Goal: Information Seeking & Learning: Learn about a topic

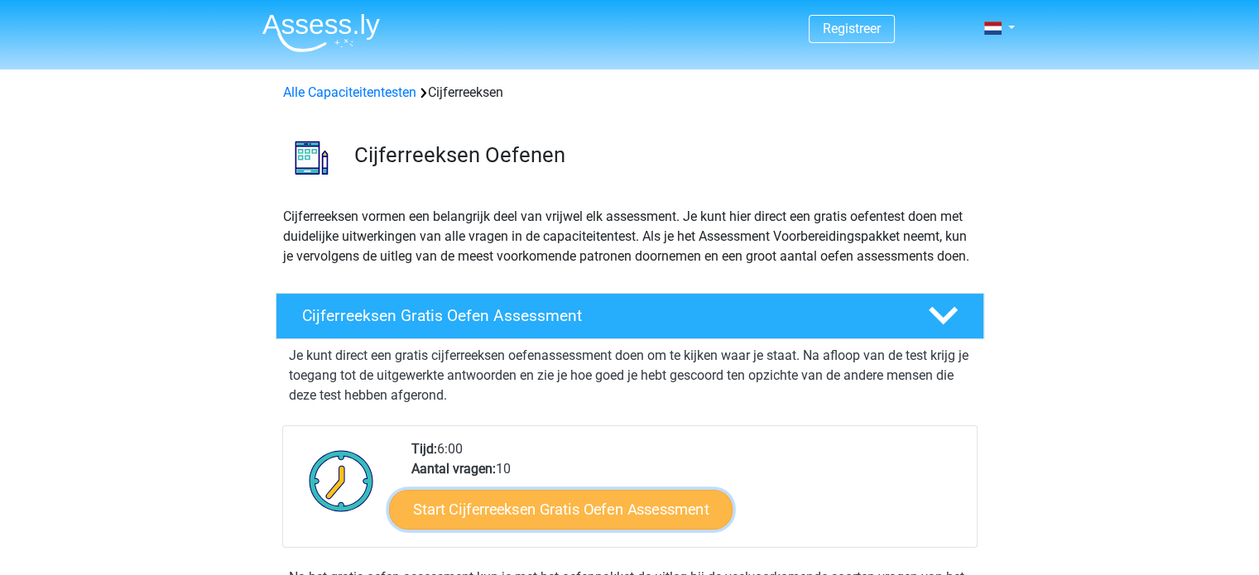
click at [600, 522] on link "Start Cijferreeksen Gratis Oefen Assessment" at bounding box center [561, 509] width 344 height 40
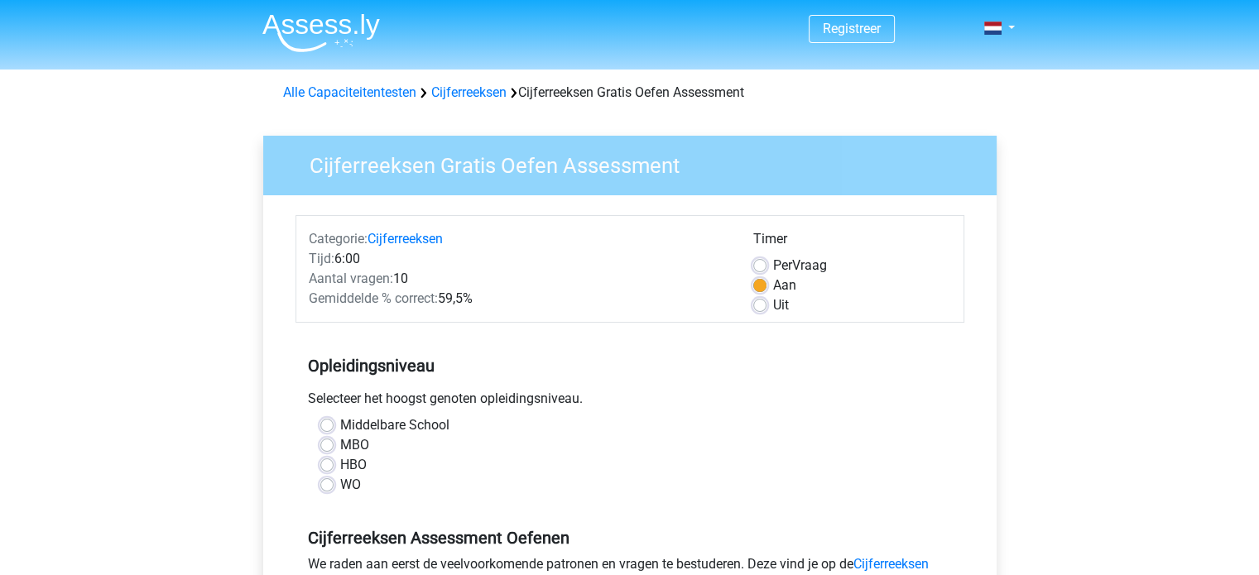
click at [340, 471] on label "HBO" at bounding box center [353, 465] width 26 height 20
click at [326, 471] on input "HBO" at bounding box center [326, 463] width 13 height 17
radio input "true"
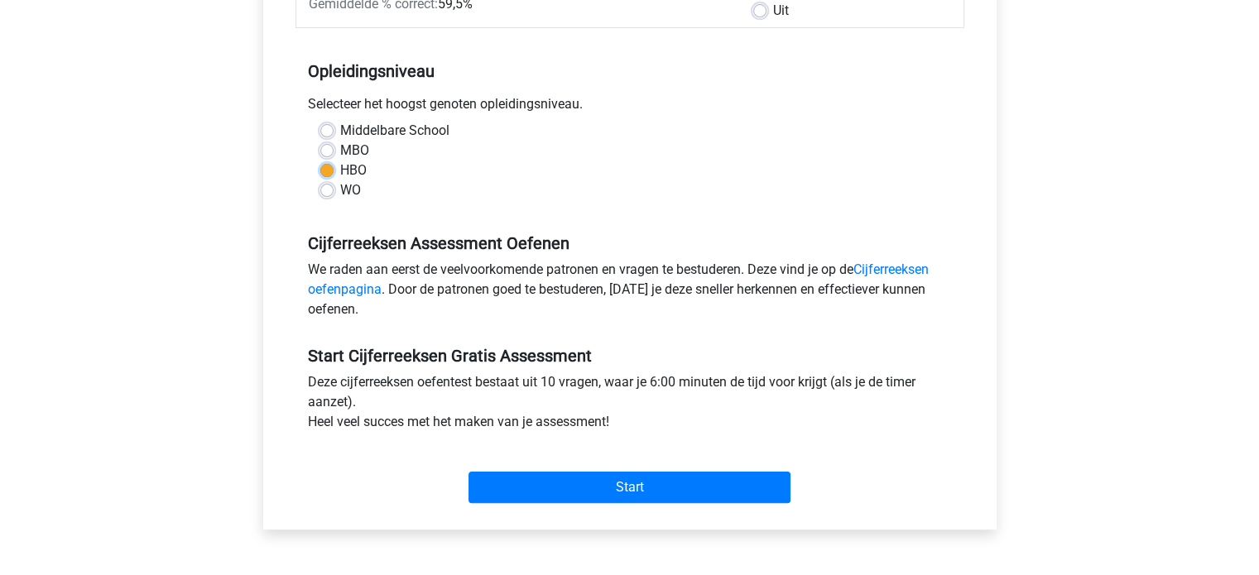
scroll to position [417, 0]
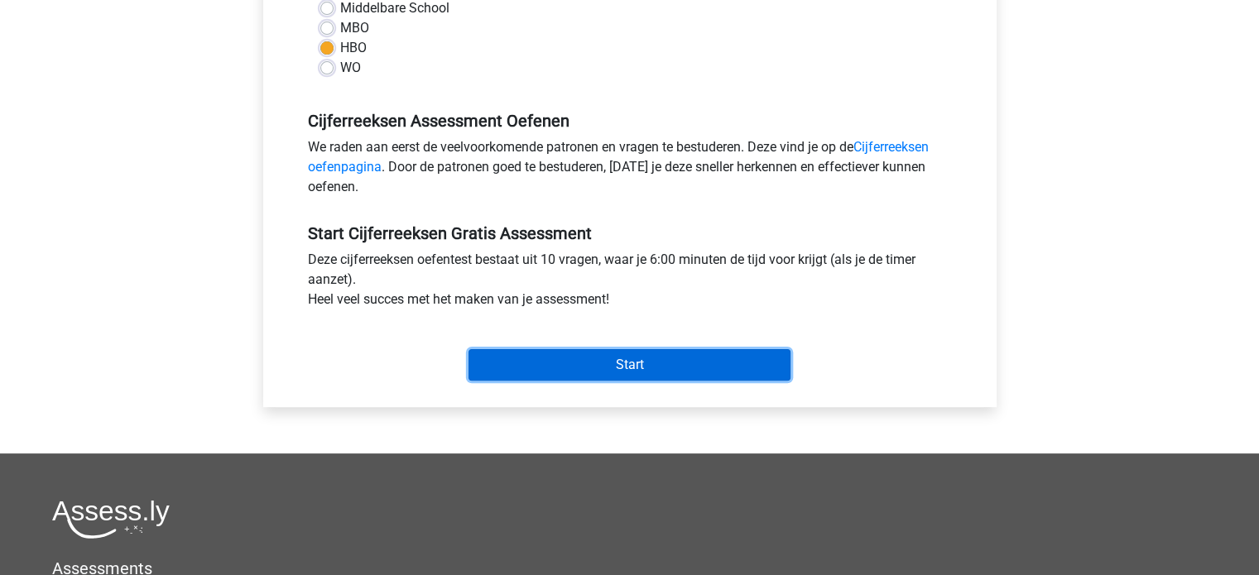
click at [713, 353] on input "Start" at bounding box center [629, 364] width 322 height 31
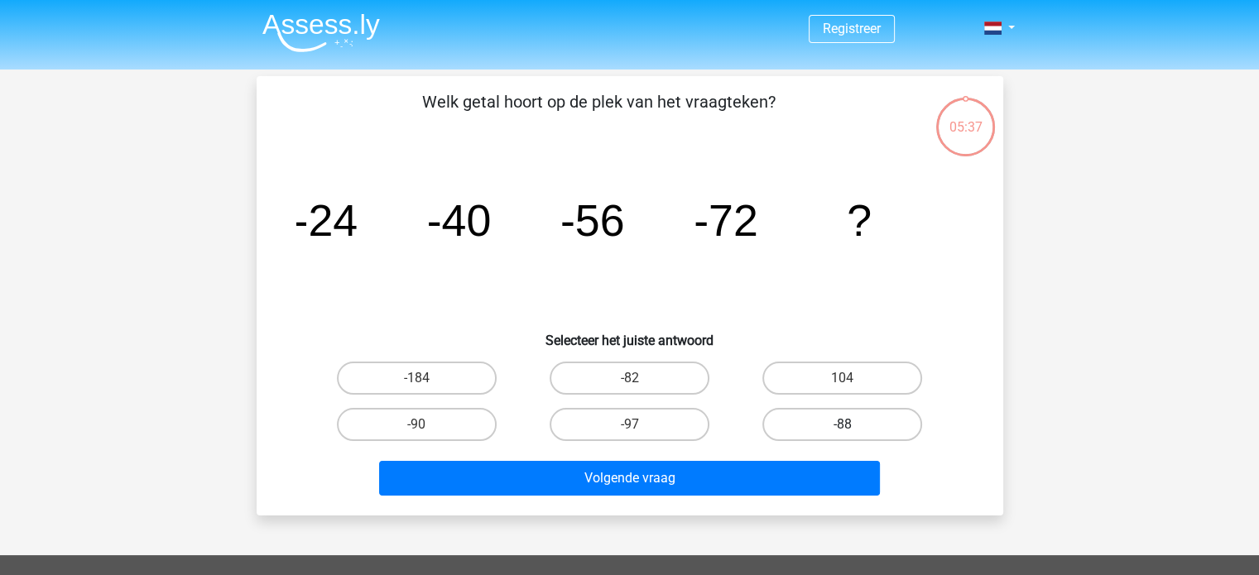
click at [851, 421] on label "-88" at bounding box center [842, 424] width 160 height 33
click at [851, 425] on input "-88" at bounding box center [848, 430] width 11 height 11
radio input "true"
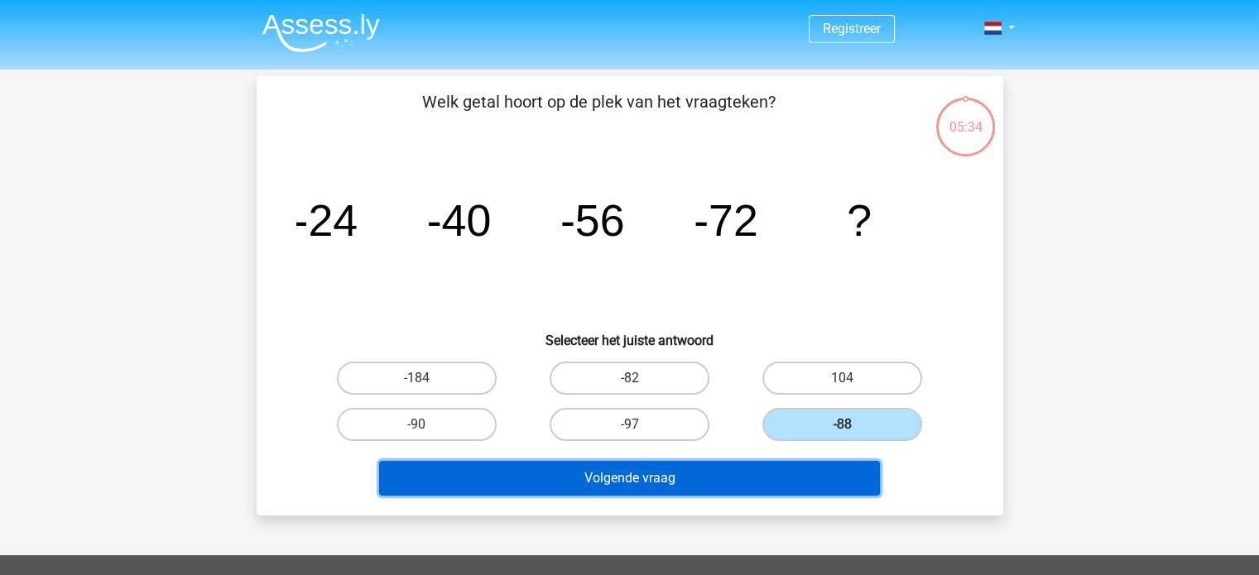
click at [756, 483] on button "Volgende vraag" at bounding box center [629, 478] width 501 height 35
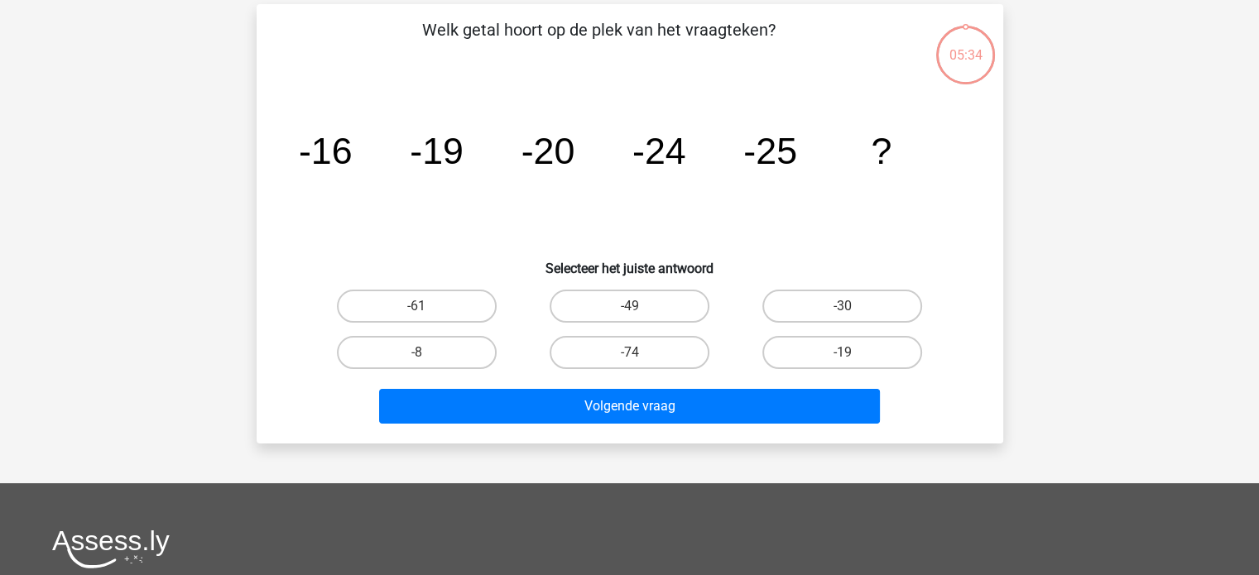
scroll to position [76, 0]
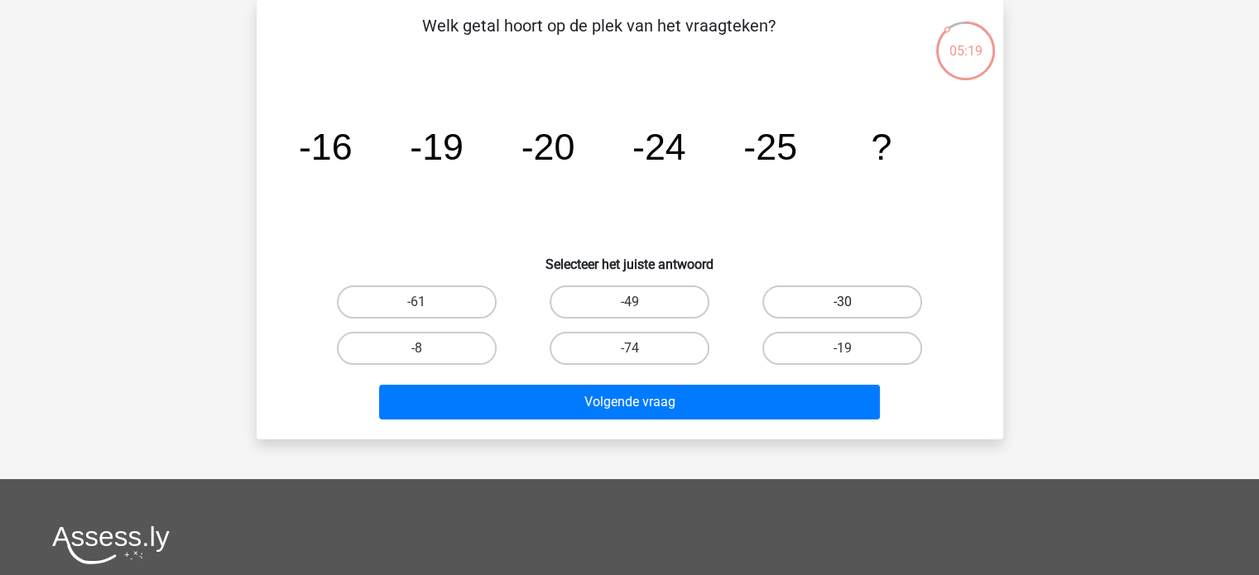
click at [806, 298] on label "-30" at bounding box center [842, 302] width 160 height 33
click at [843, 302] on input "-30" at bounding box center [848, 307] width 11 height 11
radio input "true"
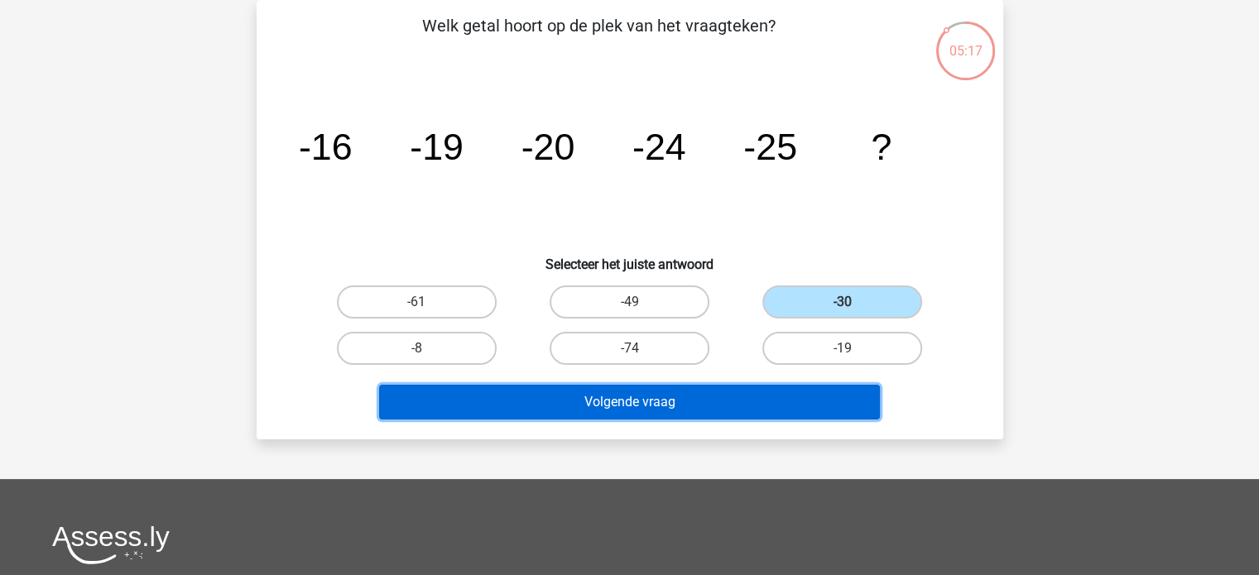
click at [705, 396] on button "Volgende vraag" at bounding box center [629, 402] width 501 height 35
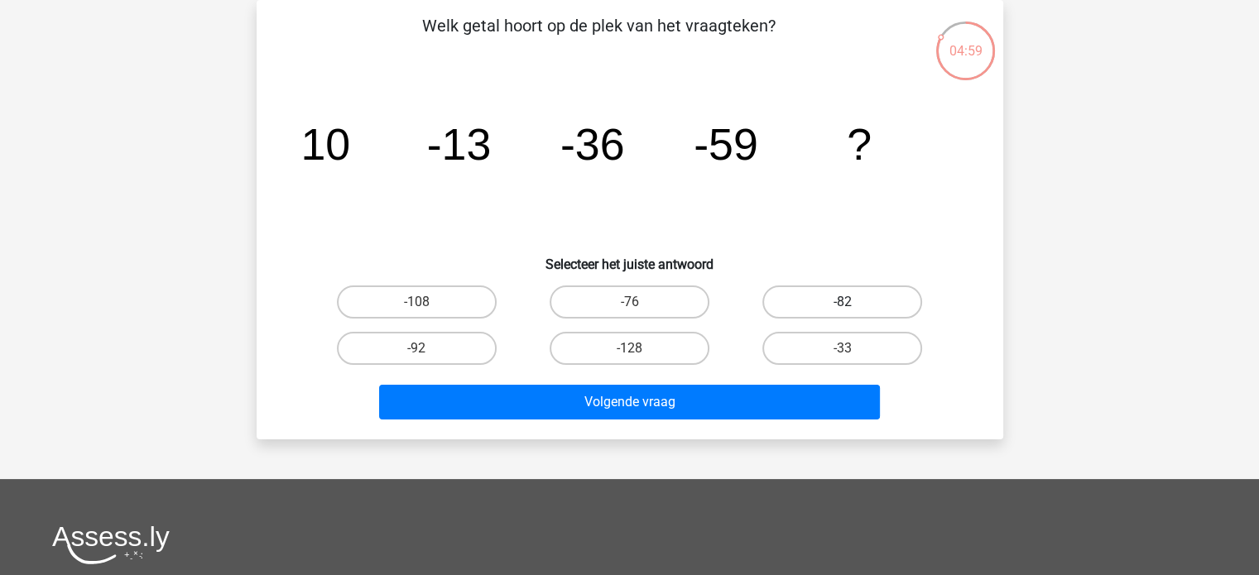
click at [822, 298] on label "-82" at bounding box center [842, 302] width 160 height 33
click at [843, 302] on input "-82" at bounding box center [848, 307] width 11 height 11
radio input "true"
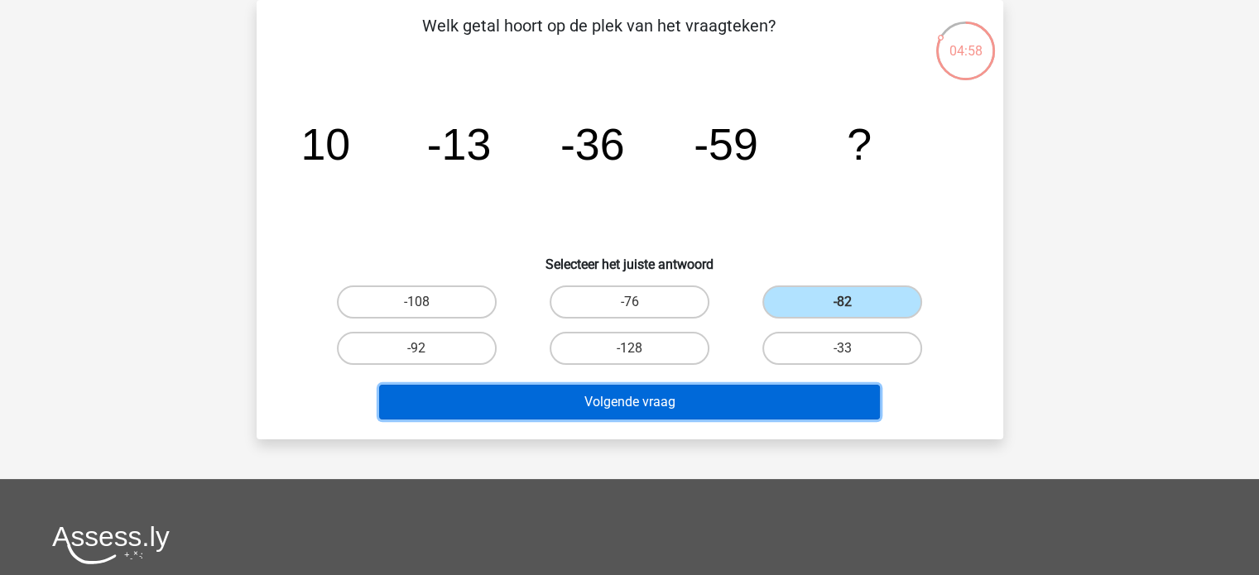
click at [713, 398] on button "Volgende vraag" at bounding box center [629, 402] width 501 height 35
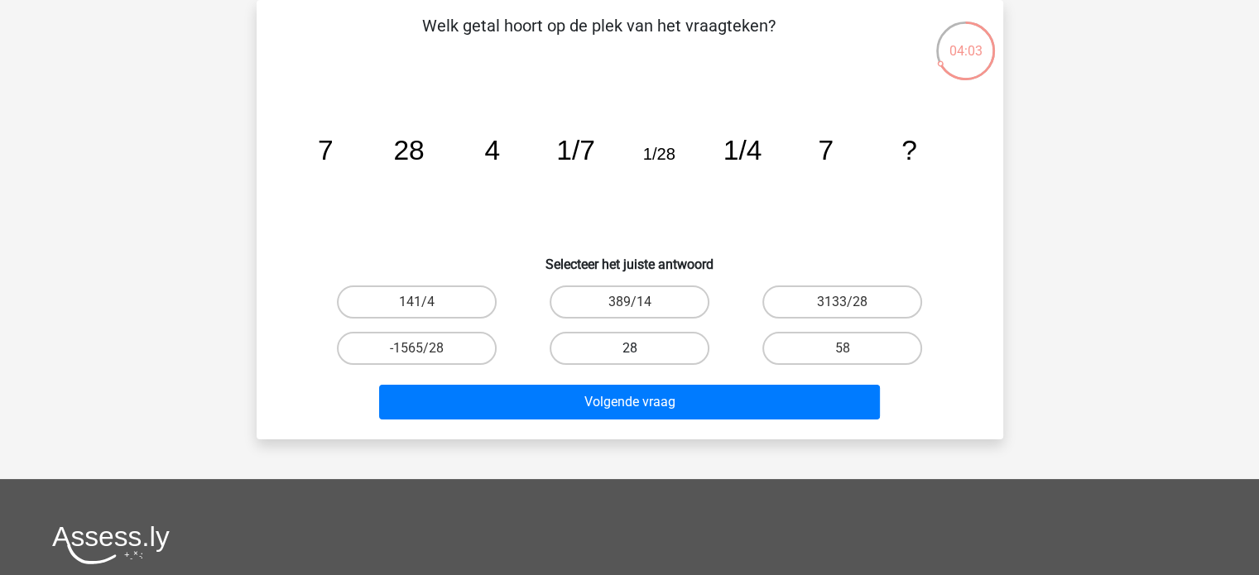
click at [639, 337] on label "28" at bounding box center [630, 348] width 160 height 33
click at [639, 348] on input "28" at bounding box center [634, 353] width 11 height 11
radio input "true"
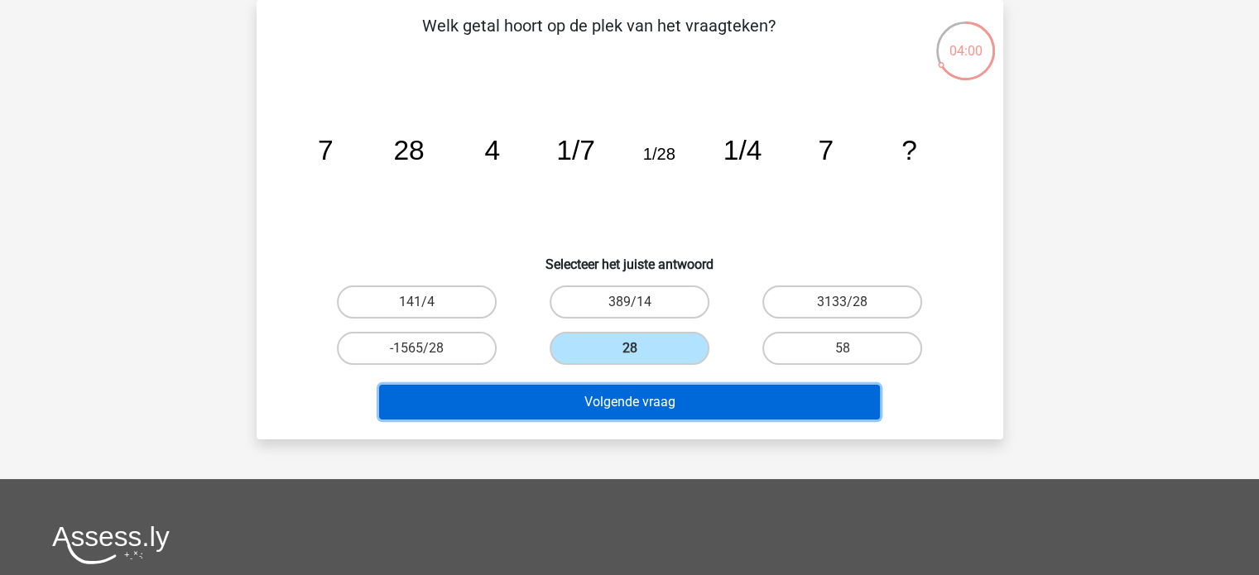
click at [622, 411] on button "Volgende vraag" at bounding box center [629, 402] width 501 height 35
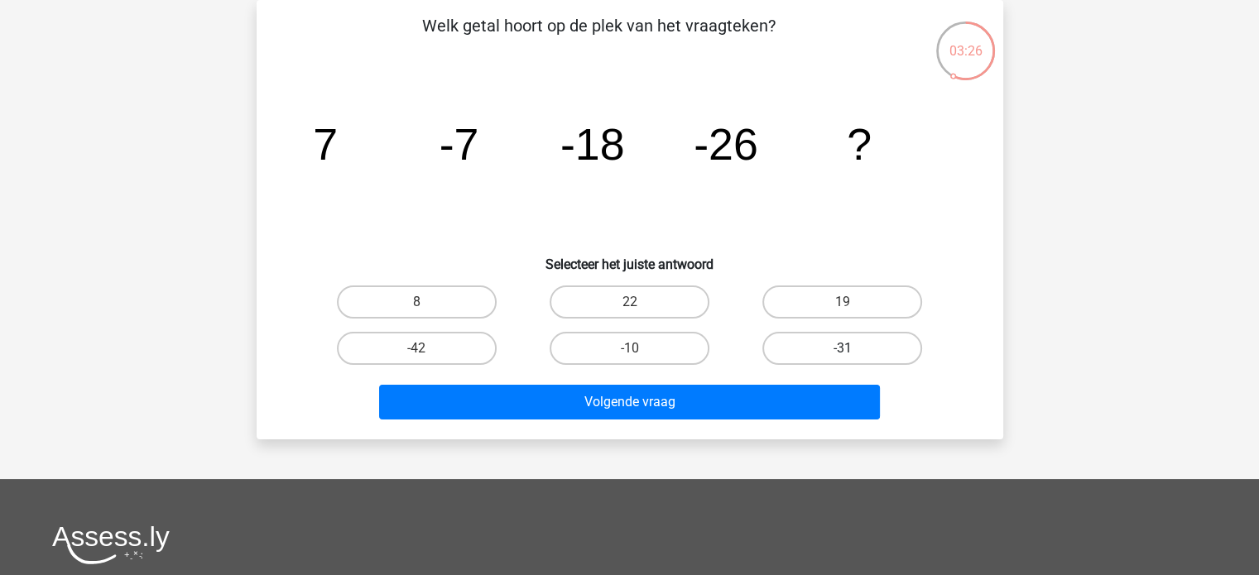
click at [840, 336] on label "-31" at bounding box center [842, 348] width 160 height 33
click at [843, 348] on input "-31" at bounding box center [848, 353] width 11 height 11
radio input "true"
click at [840, 340] on label "-31" at bounding box center [842, 348] width 160 height 33
click at [843, 348] on input "-31" at bounding box center [848, 353] width 11 height 11
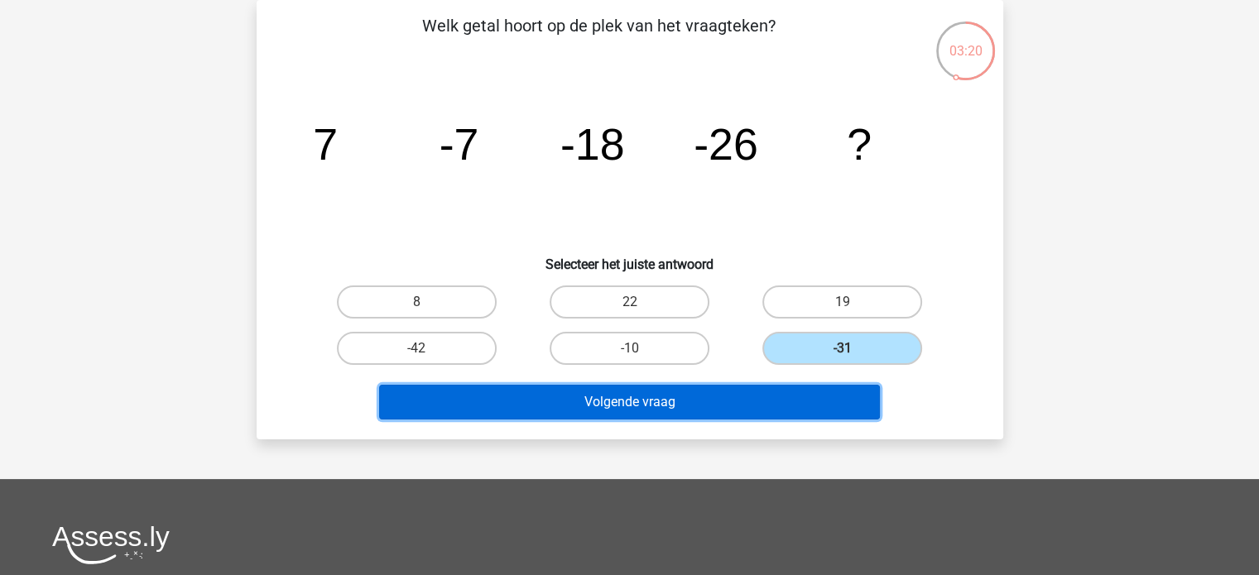
click at [695, 396] on button "Volgende vraag" at bounding box center [629, 402] width 501 height 35
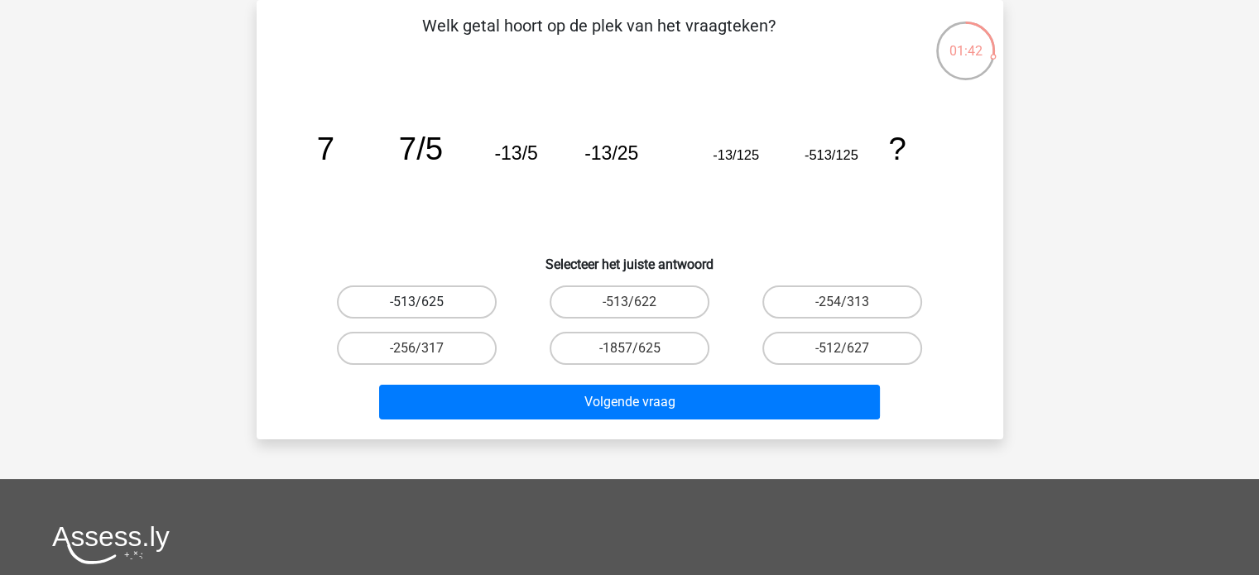
click at [445, 297] on label "-513/625" at bounding box center [417, 302] width 160 height 33
click at [427, 302] on input "-513/625" at bounding box center [421, 307] width 11 height 11
radio input "true"
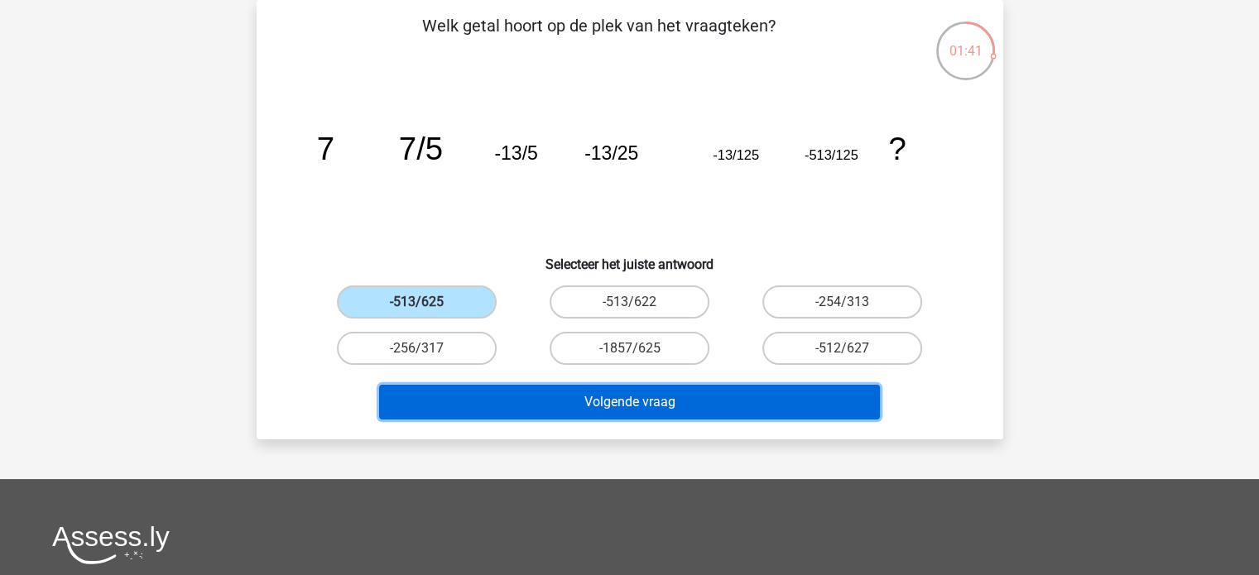
click at [620, 405] on button "Volgende vraag" at bounding box center [629, 402] width 501 height 35
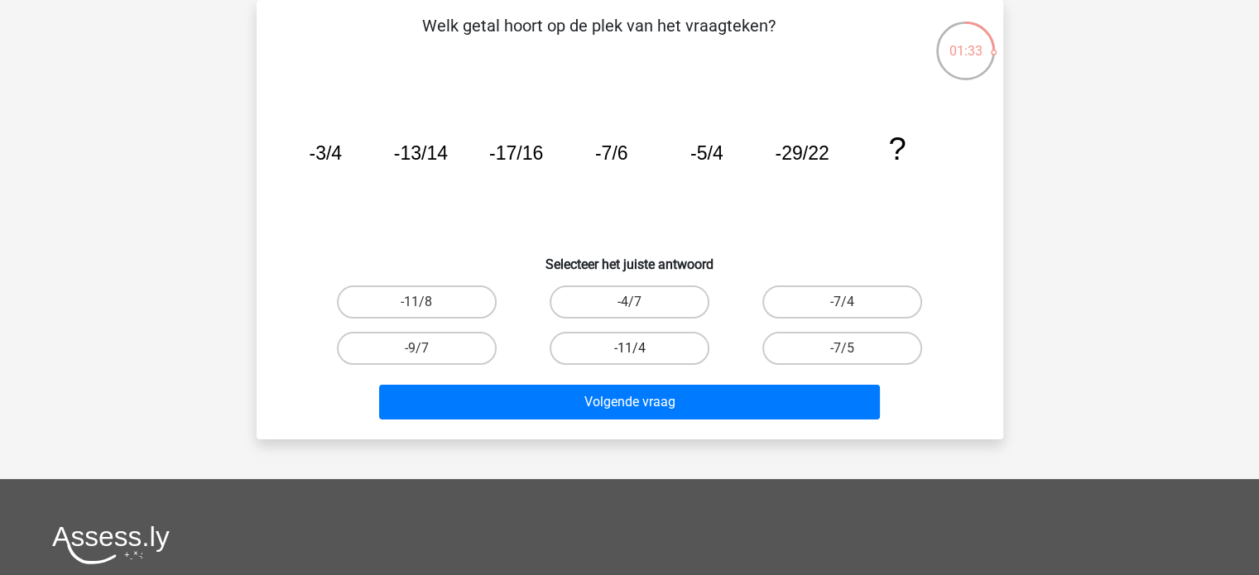
click at [641, 348] on label "-11/4" at bounding box center [630, 348] width 160 height 33
click at [640, 348] on input "-11/4" at bounding box center [634, 353] width 11 height 11
radio input "true"
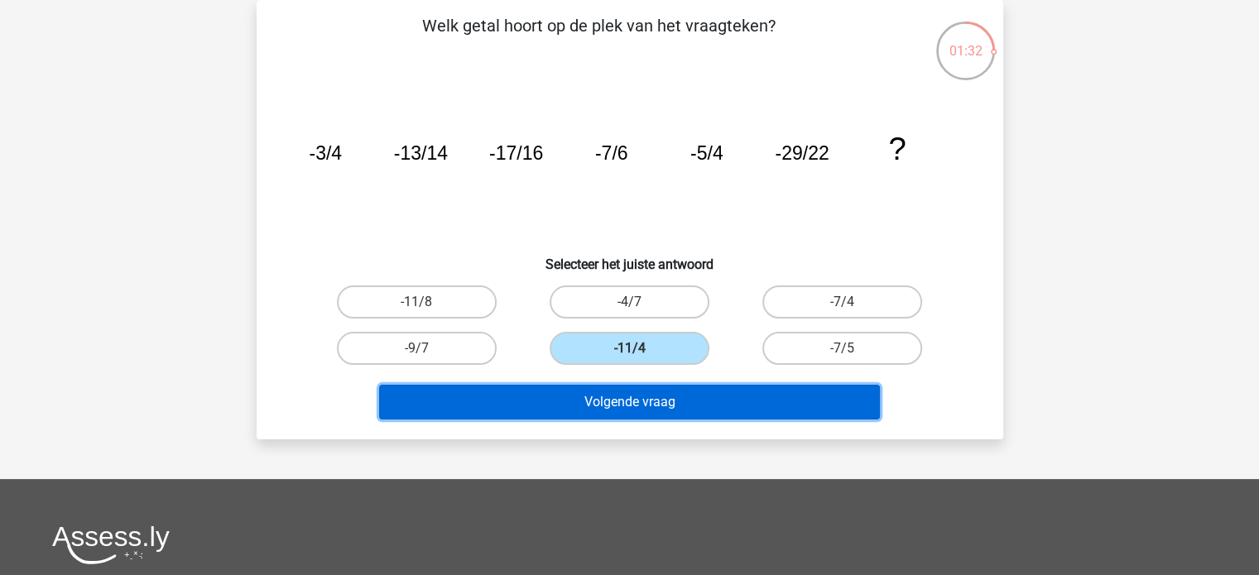
click at [631, 398] on button "Volgende vraag" at bounding box center [629, 402] width 501 height 35
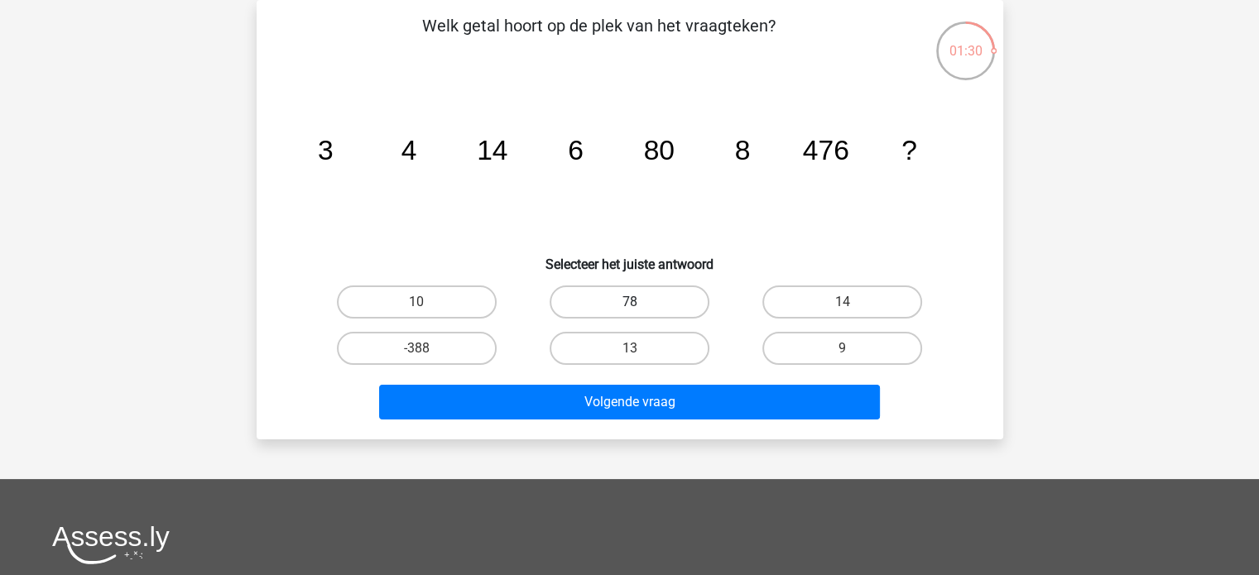
click at [647, 304] on label "78" at bounding box center [630, 302] width 160 height 33
click at [640, 304] on input "78" at bounding box center [634, 307] width 11 height 11
radio input "true"
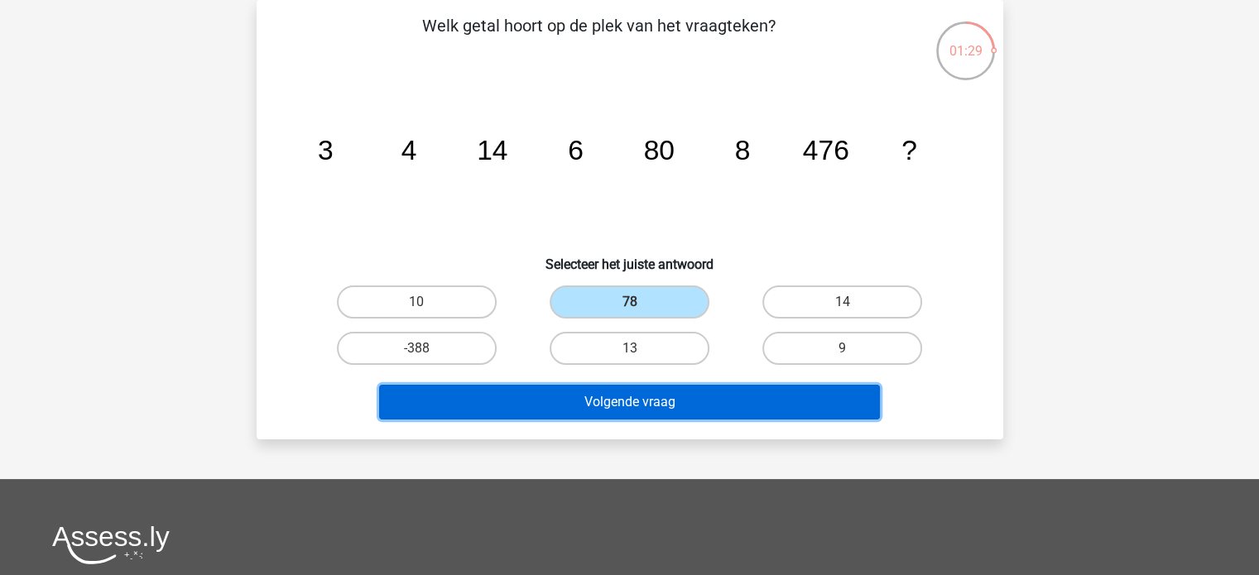
click at [628, 390] on button "Volgende vraag" at bounding box center [629, 402] width 501 height 35
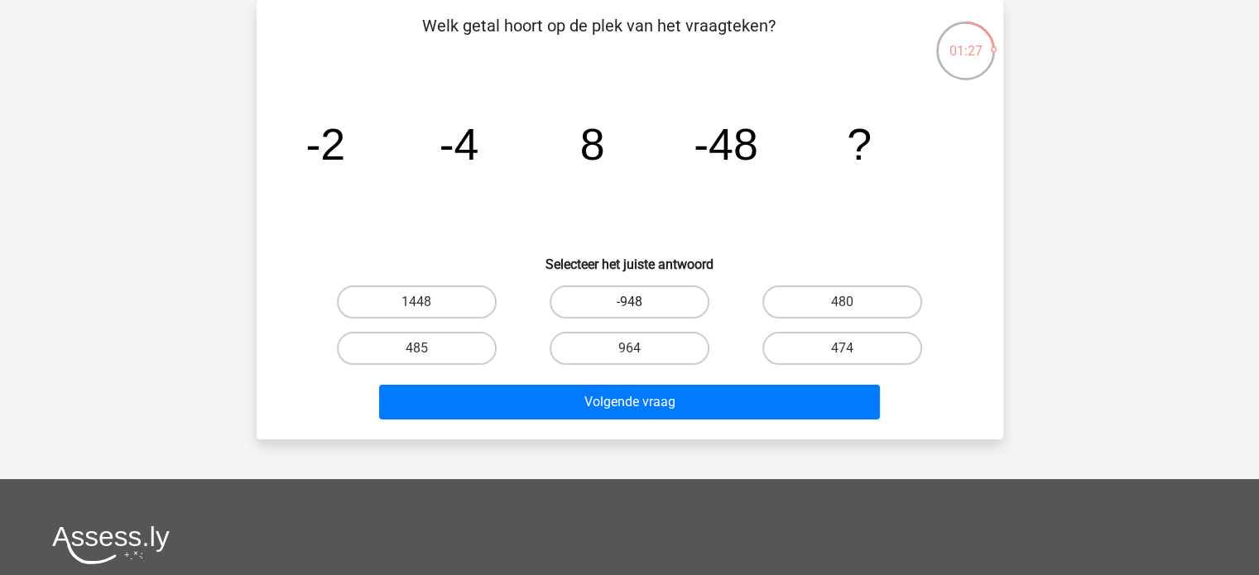
click at [650, 300] on label "-948" at bounding box center [630, 302] width 160 height 33
click at [640, 302] on input "-948" at bounding box center [634, 307] width 11 height 11
radio input "true"
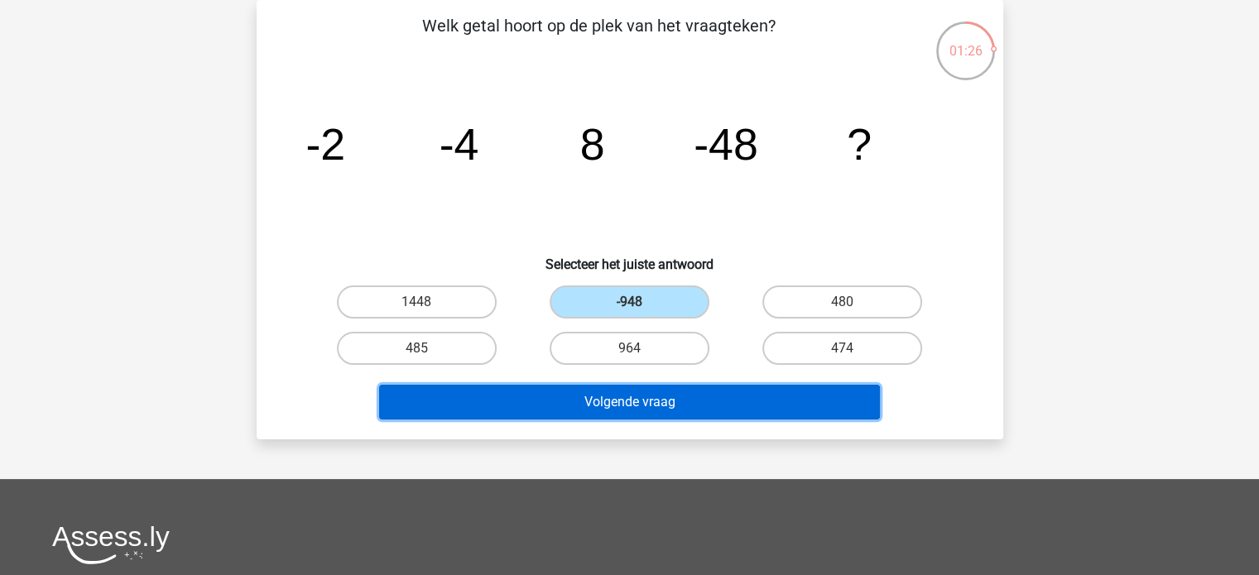
click at [625, 396] on button "Volgende vraag" at bounding box center [629, 402] width 501 height 35
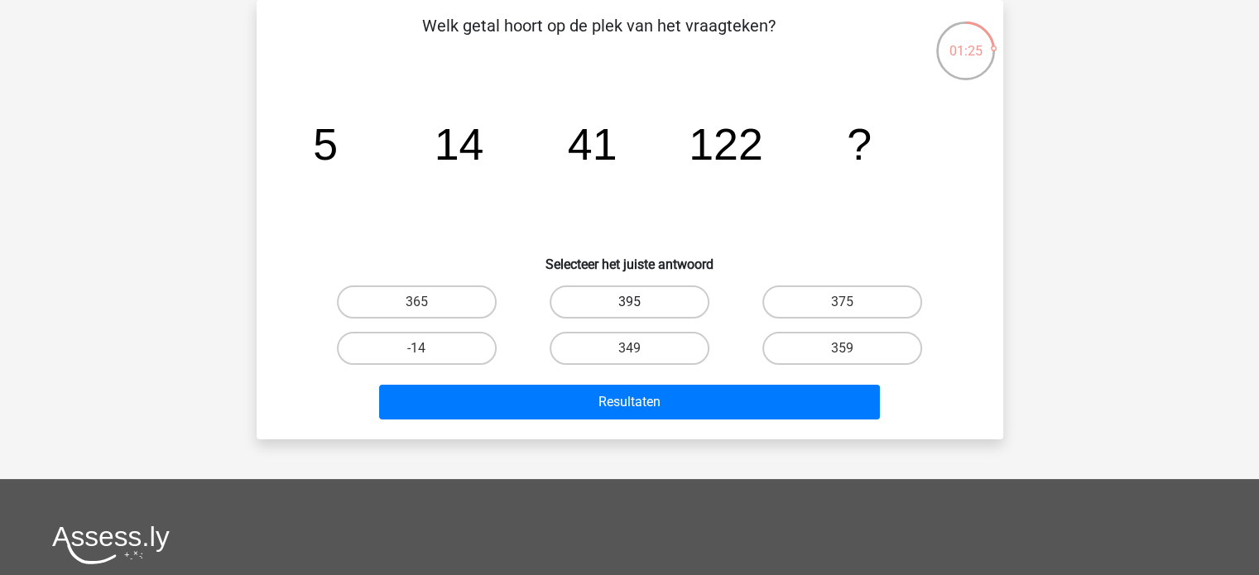
click at [636, 300] on label "395" at bounding box center [630, 302] width 160 height 33
click at [636, 302] on input "395" at bounding box center [634, 307] width 11 height 11
radio input "true"
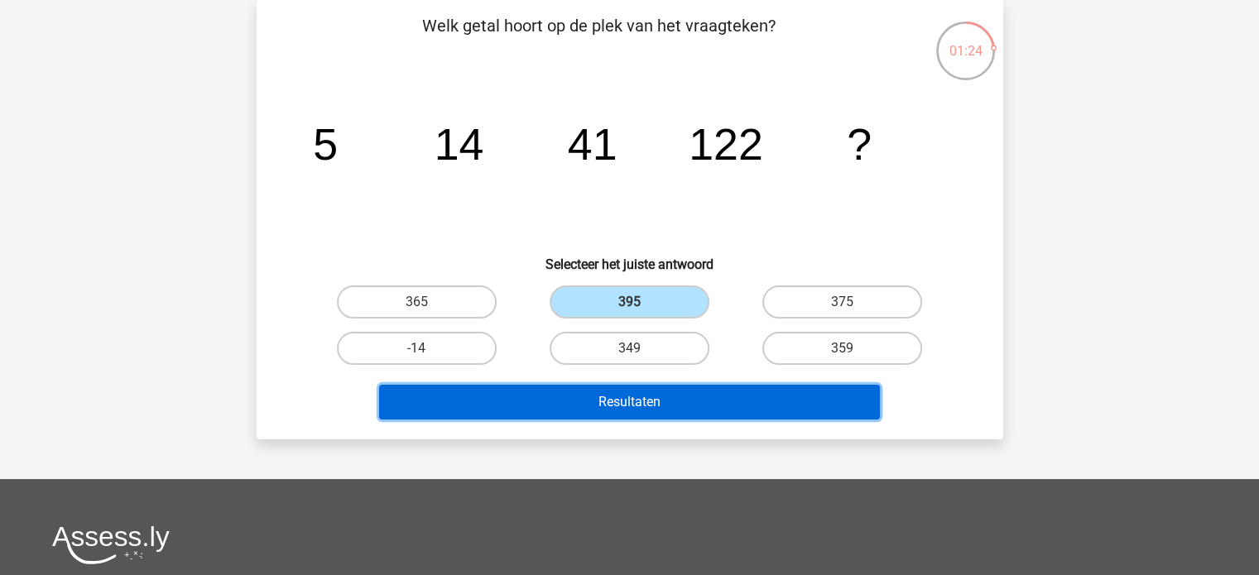
click at [626, 396] on button "Resultaten" at bounding box center [629, 402] width 501 height 35
